Goal: Navigation & Orientation: Find specific page/section

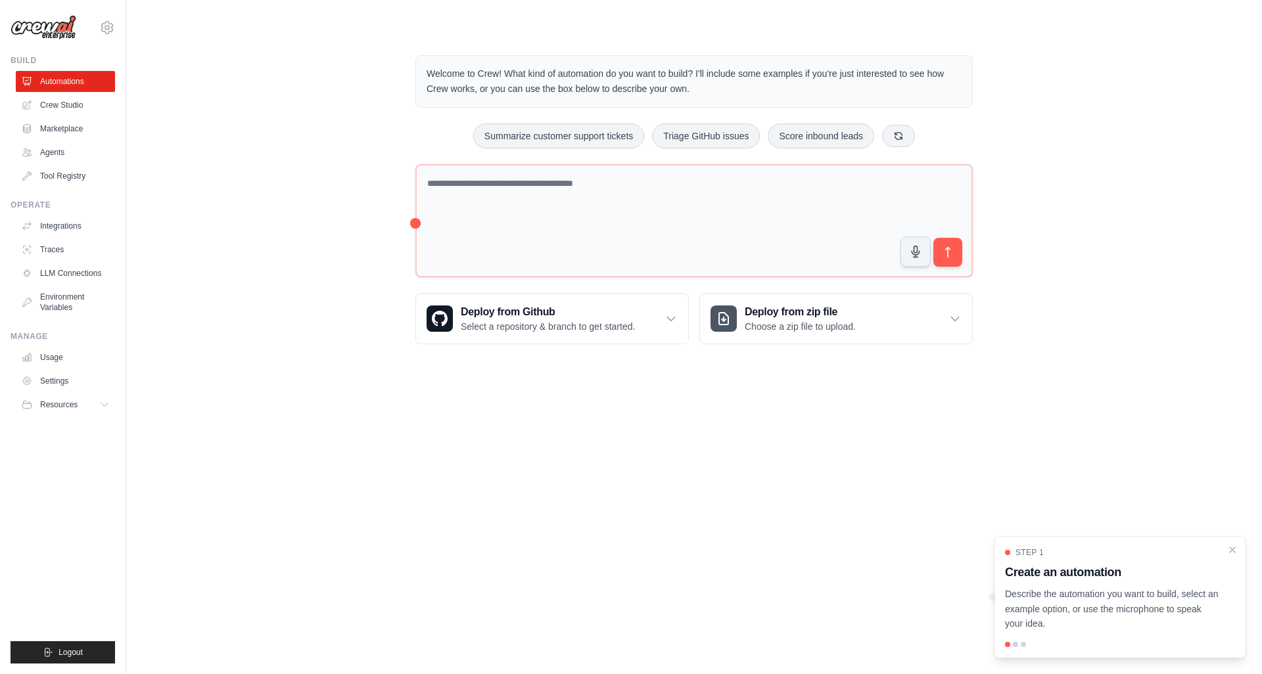
click at [681, 440] on body "[EMAIL_ADDRESS][DOMAIN_NAME] Settings Build Automations Crew Studio" at bounding box center [631, 337] width 1262 height 674
click at [87, 131] on link "Marketplace" at bounding box center [66, 128] width 99 height 21
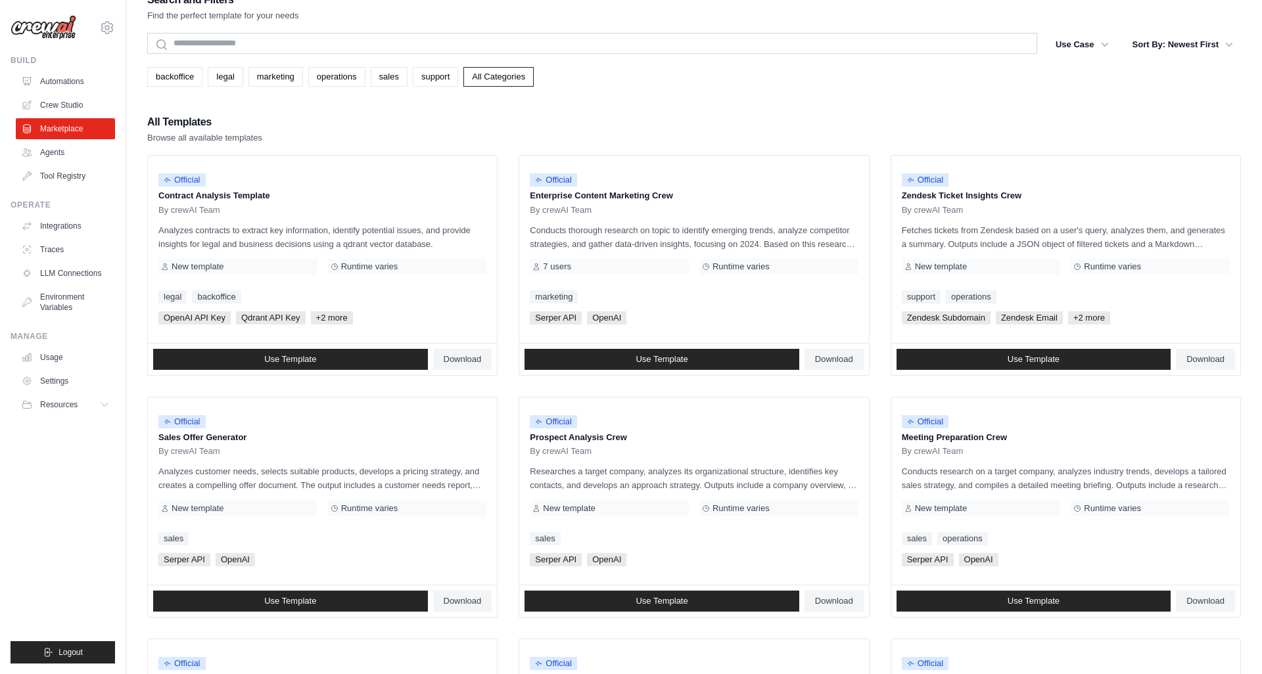
scroll to position [26, 0]
